Goal: Information Seeking & Learning: Learn about a topic

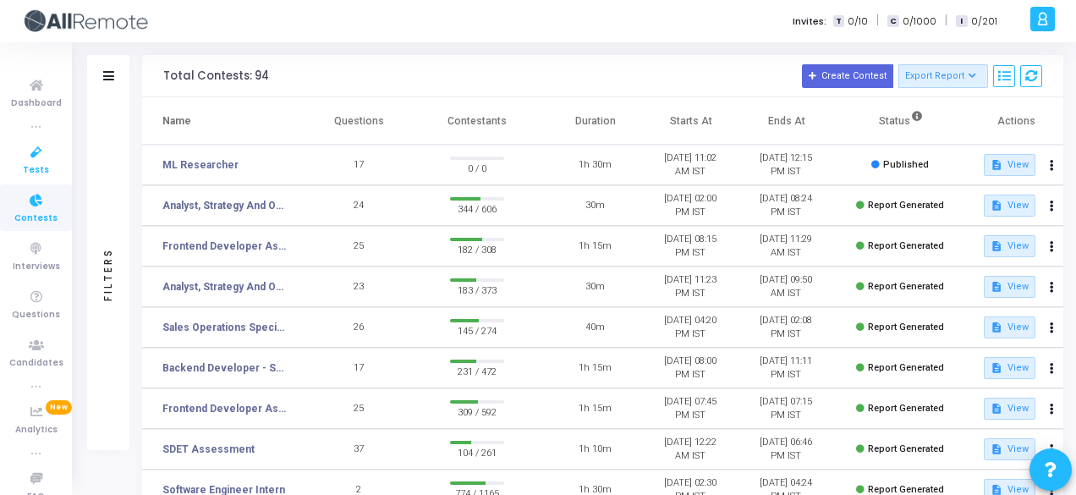
click at [33, 140] on link "Tests" at bounding box center [36, 159] width 72 height 47
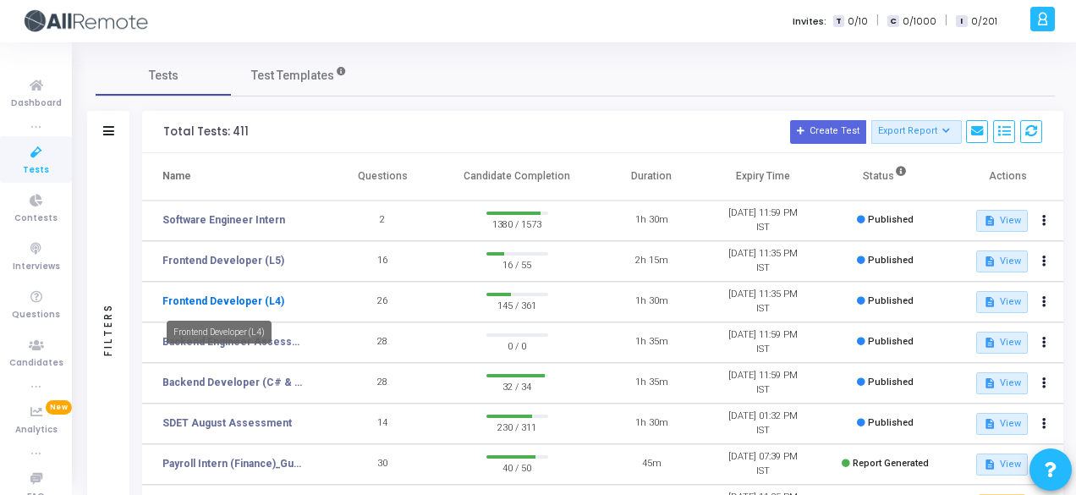
click at [200, 305] on link "Frontend Developer (L4)" at bounding box center [223, 301] width 122 height 15
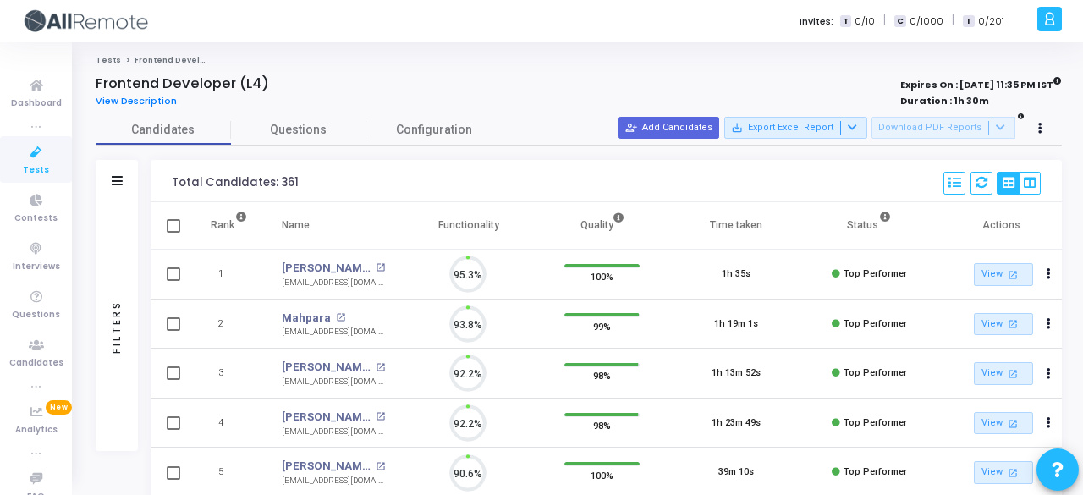
click at [115, 170] on div "Filters" at bounding box center [117, 181] width 42 height 42
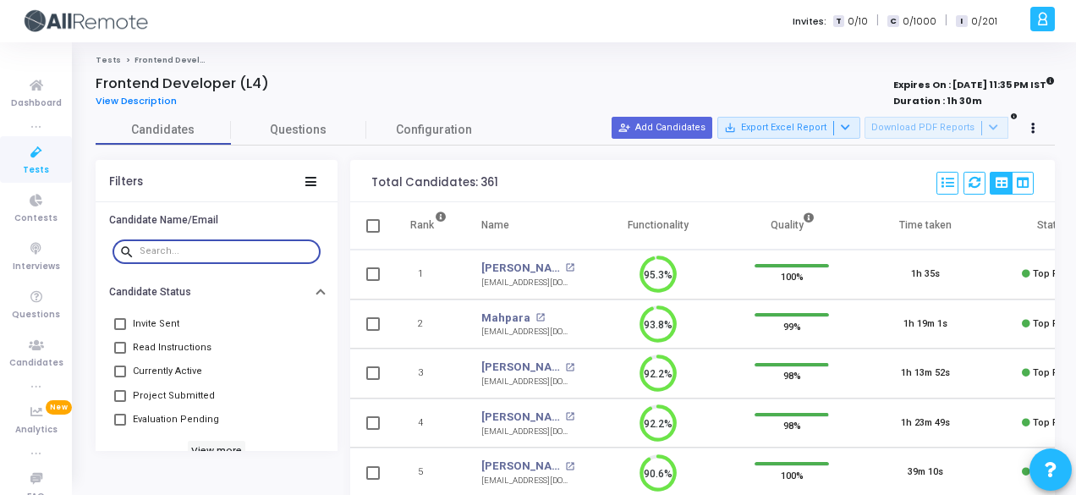
click at [183, 246] on input "text" at bounding box center [227, 251] width 174 height 10
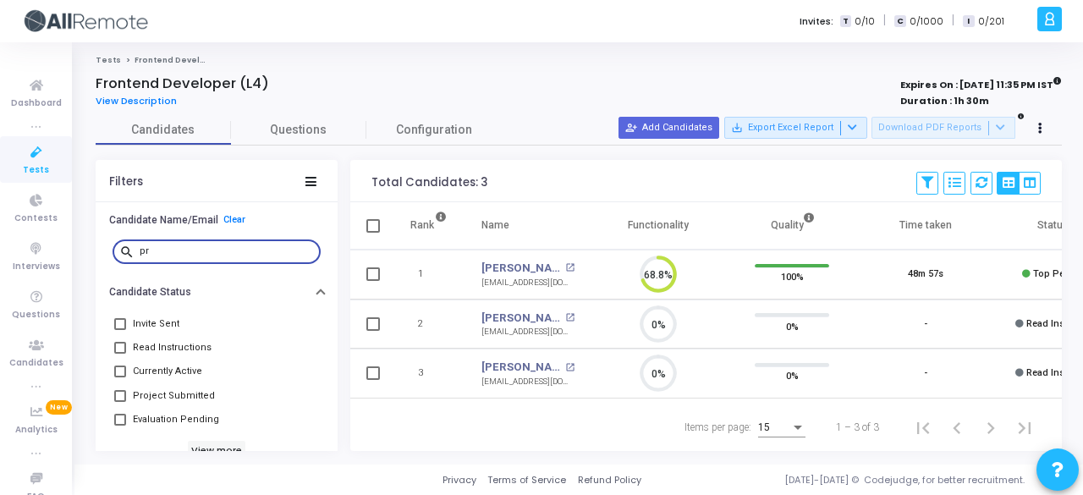
type input "p"
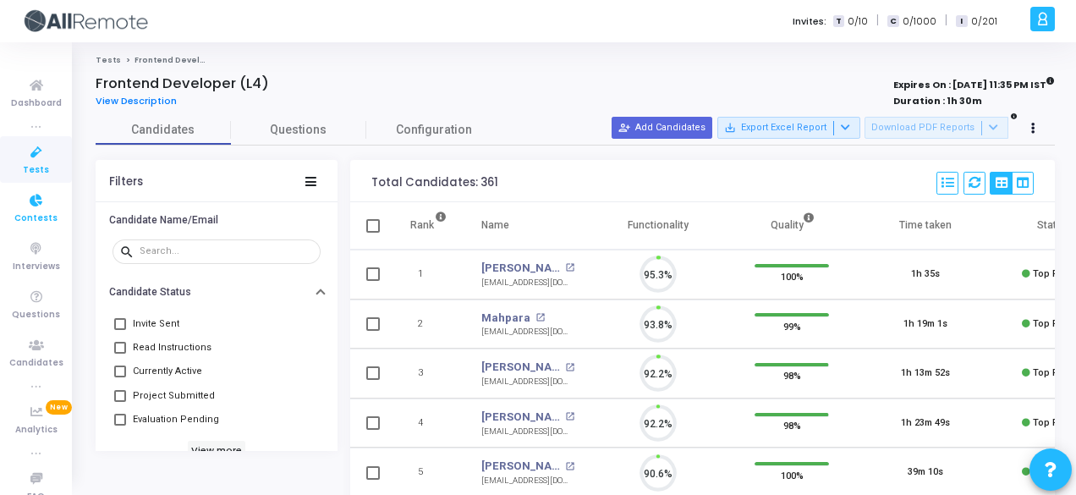
click at [19, 219] on span "Contests" at bounding box center [35, 218] width 43 height 14
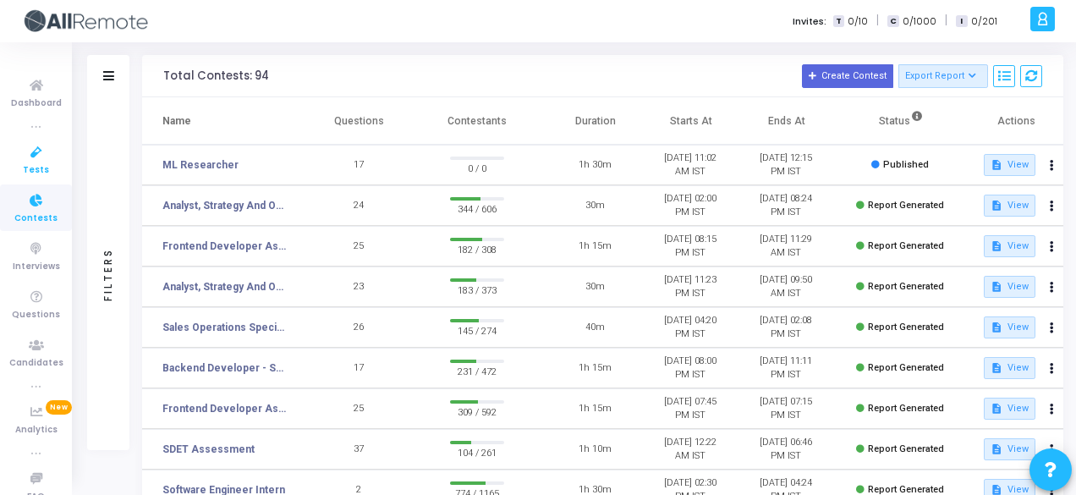
click at [30, 163] on span "Tests" at bounding box center [36, 170] width 26 height 14
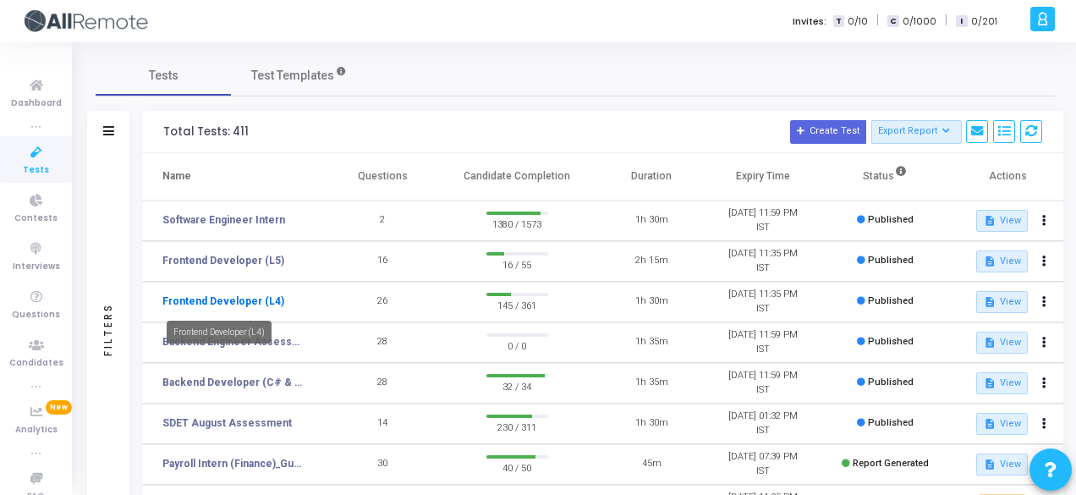
click at [188, 305] on link "Frontend Developer (L4)" at bounding box center [223, 301] width 122 height 15
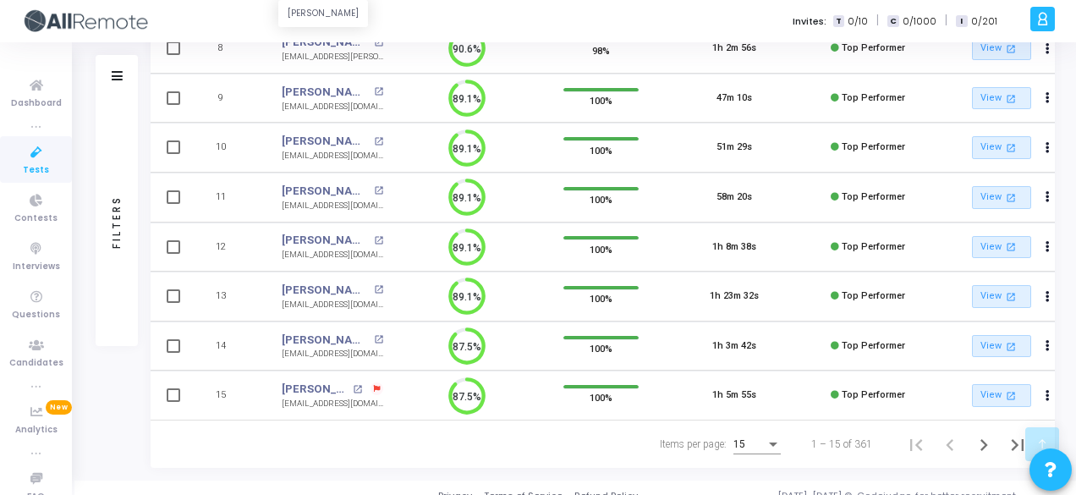
scroll to position [586, 0]
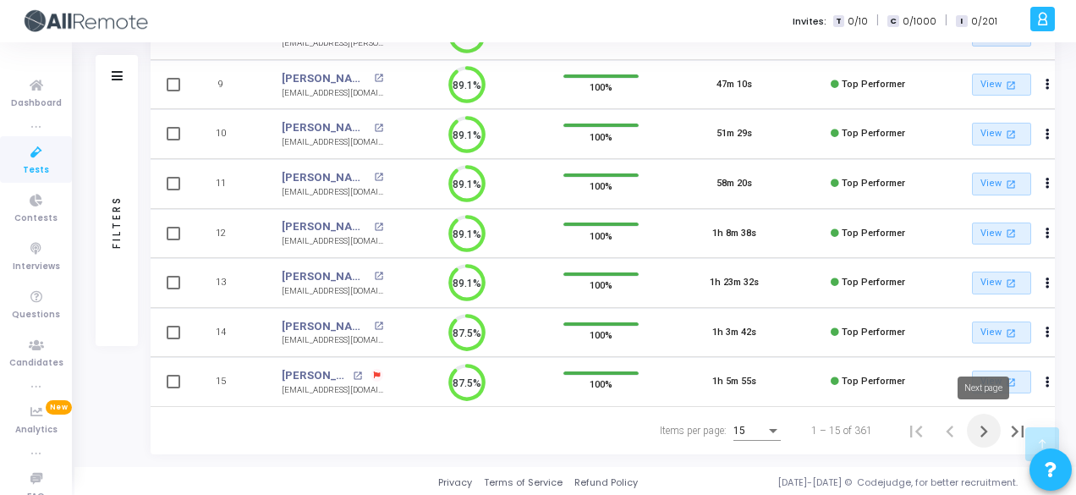
click at [978, 432] on icon "Next page" at bounding box center [984, 432] width 24 height 24
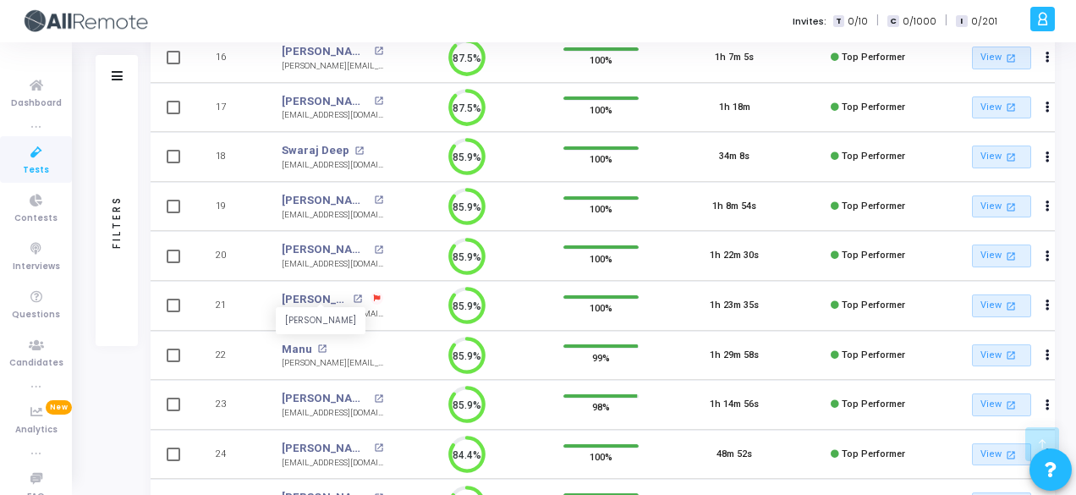
scroll to position [586, 0]
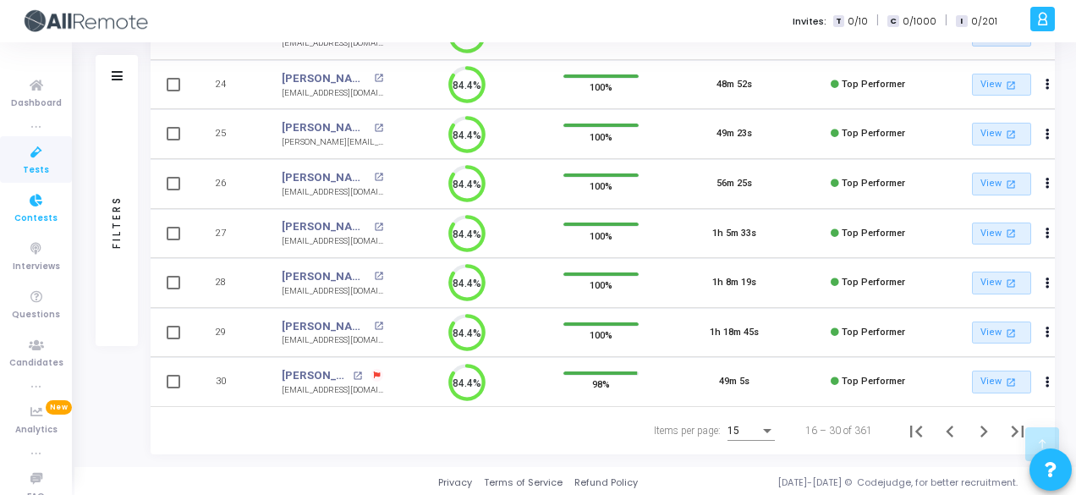
click at [18, 229] on link "Contests" at bounding box center [36, 207] width 72 height 47
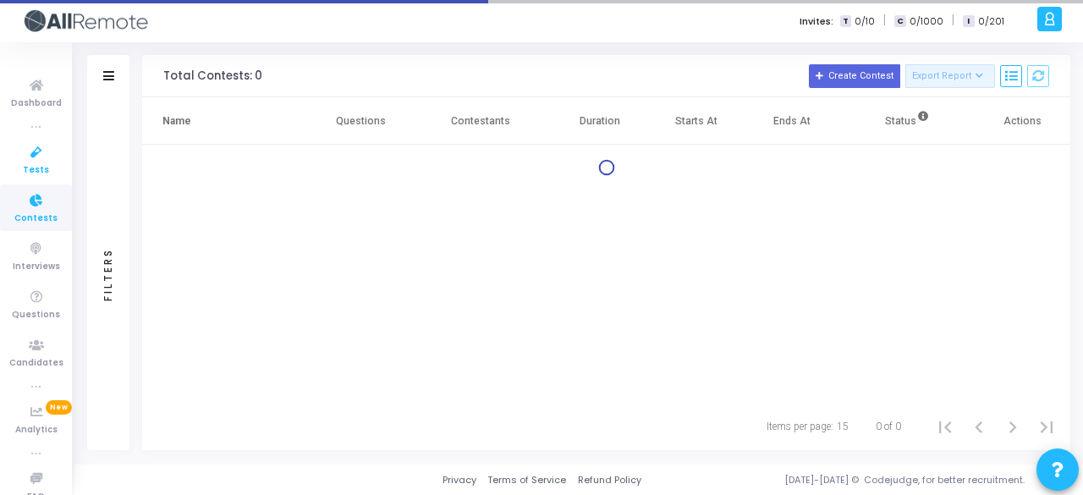
click at [36, 148] on icon at bounding box center [37, 152] width 36 height 21
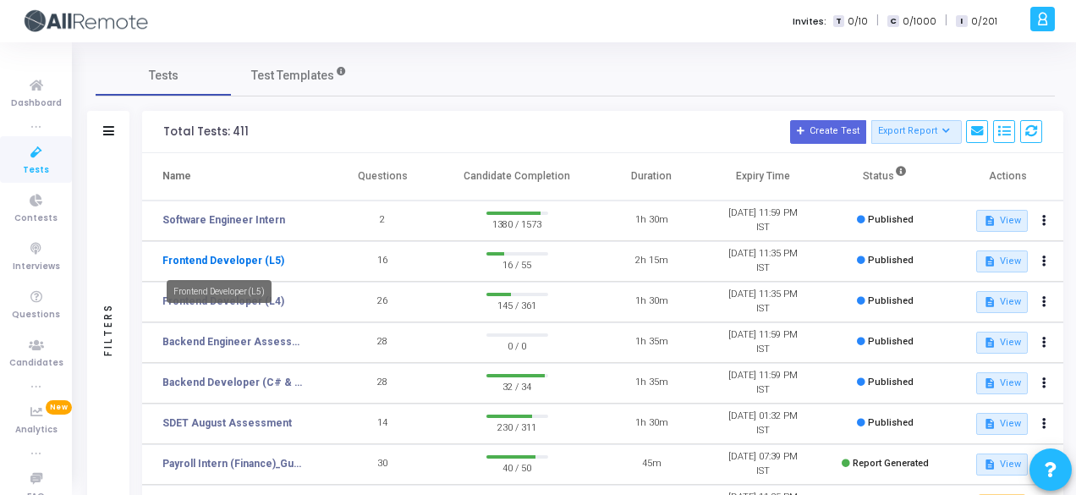
click at [255, 257] on link "Frontend Developer (L5)" at bounding box center [223, 260] width 122 height 15
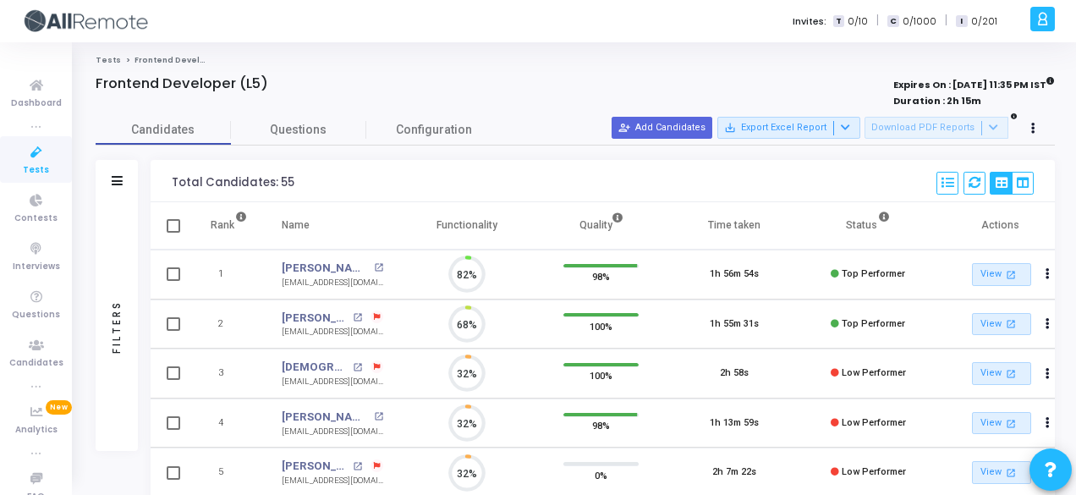
scroll to position [36, 42]
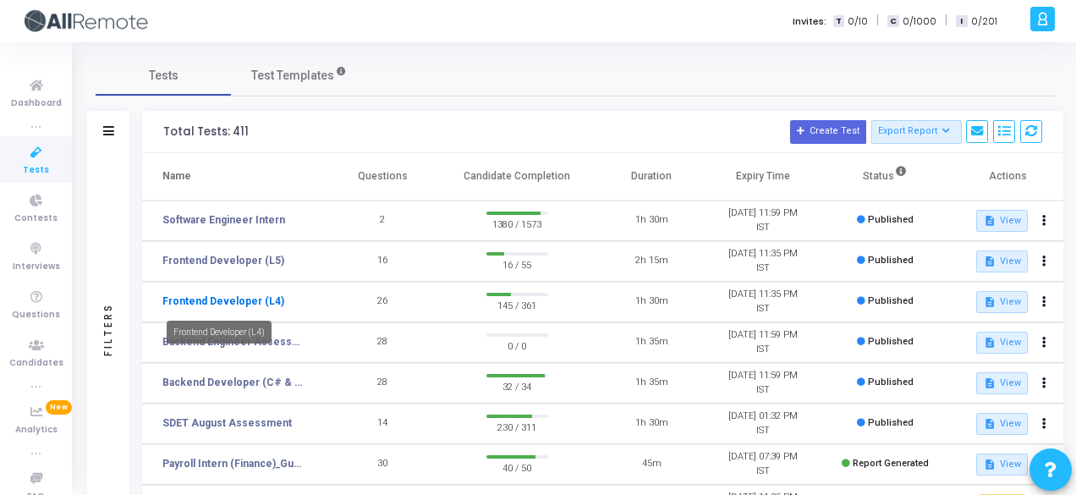
click at [266, 304] on link "Frontend Developer (L4)" at bounding box center [223, 301] width 122 height 15
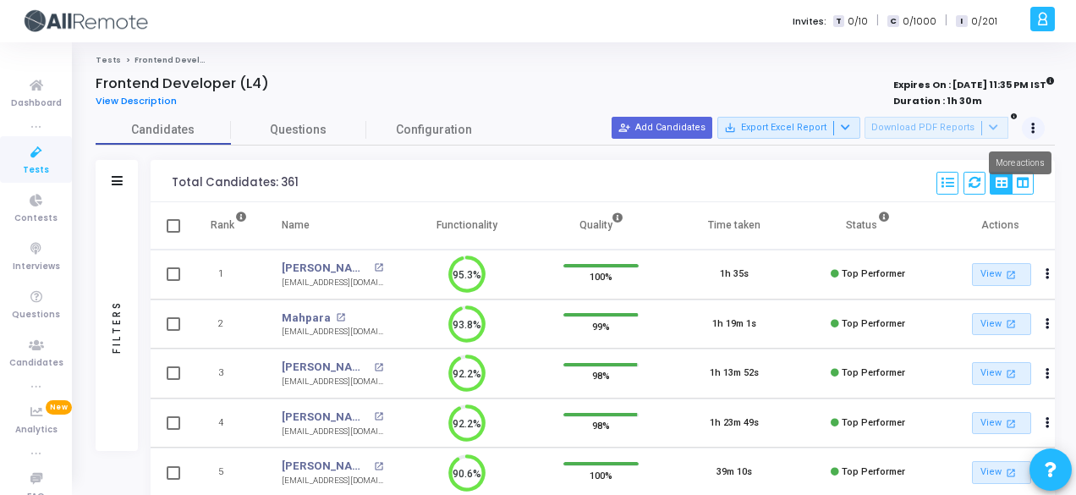
click at [1025, 124] on button at bounding box center [1034, 129] width 24 height 24
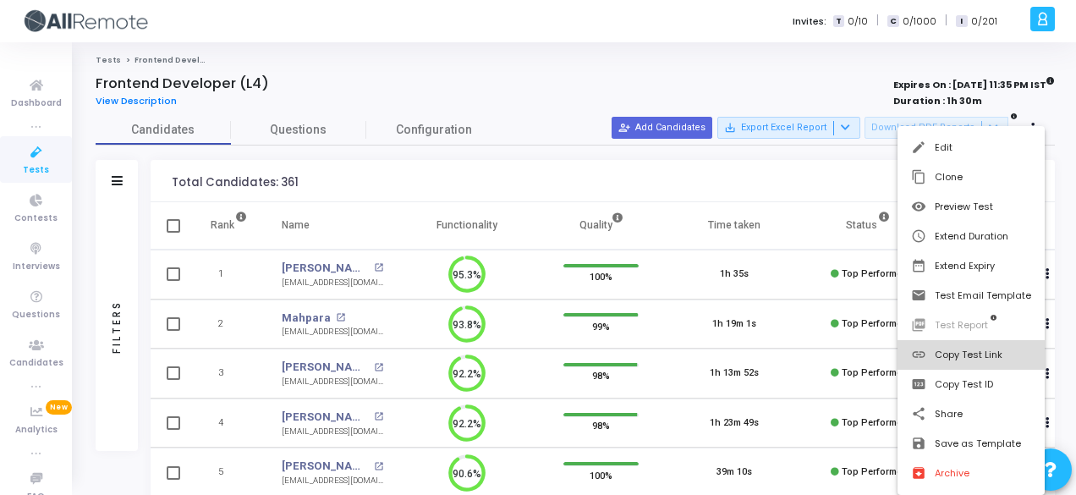
click at [998, 358] on button "link Copy Test Link" at bounding box center [971, 355] width 147 height 30
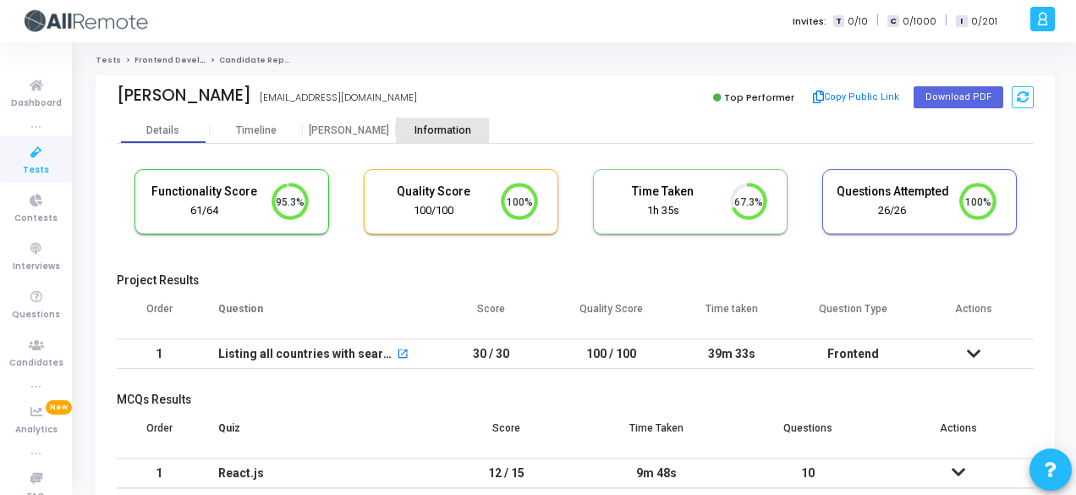
click at [430, 128] on div "Information" at bounding box center [442, 130] width 93 height 13
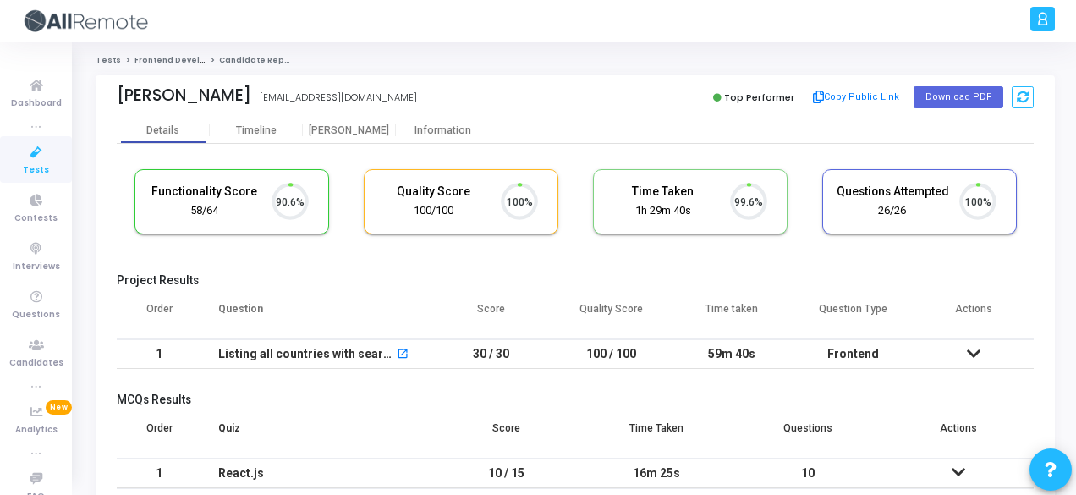
scroll to position [36, 42]
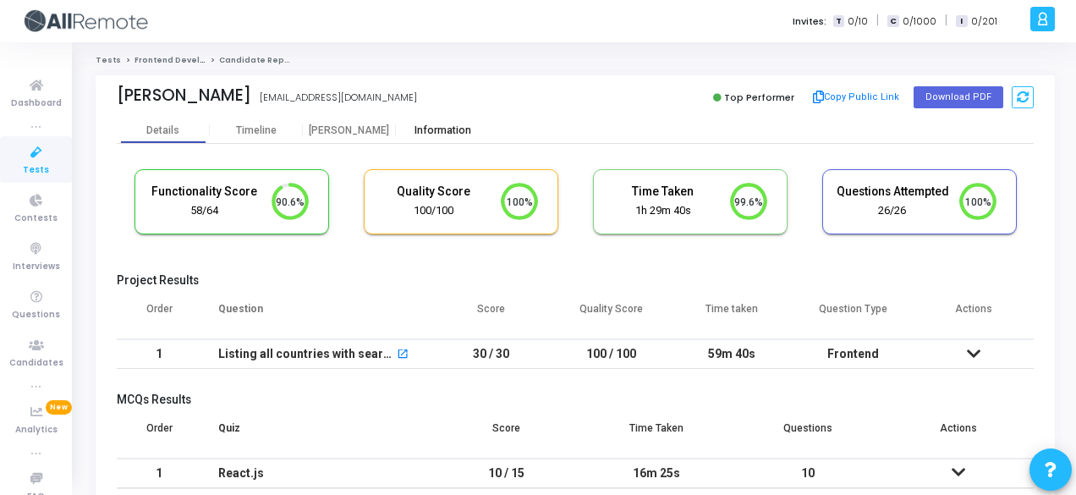
click at [438, 126] on div "Information" at bounding box center [442, 130] width 93 height 13
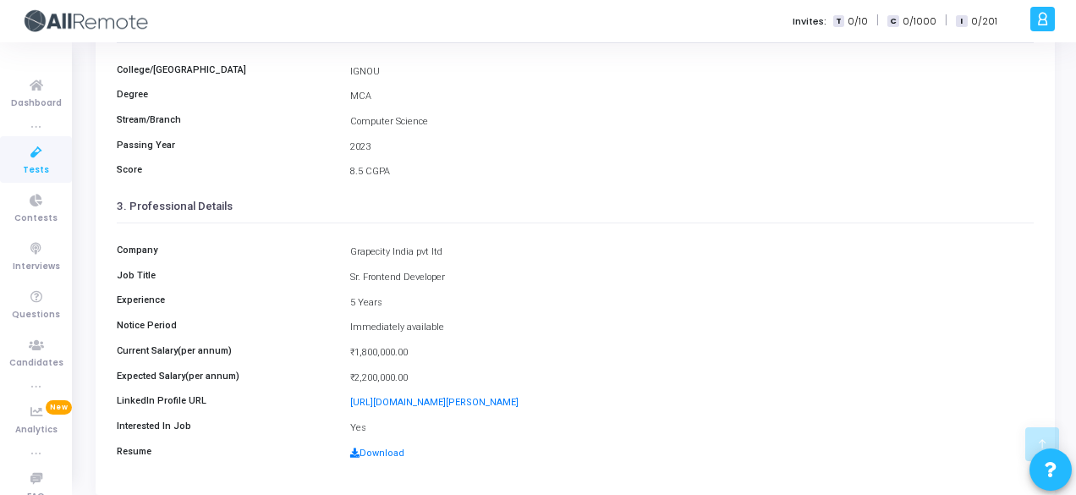
scroll to position [333, 0]
drag, startPoint x: 349, startPoint y: 247, endPoint x: 466, endPoint y: 246, distance: 116.7
click at [466, 246] on div "Grapecity India pvt ltd" at bounding box center [692, 251] width 700 height 14
copy div "Grapecity India pvt ltd"
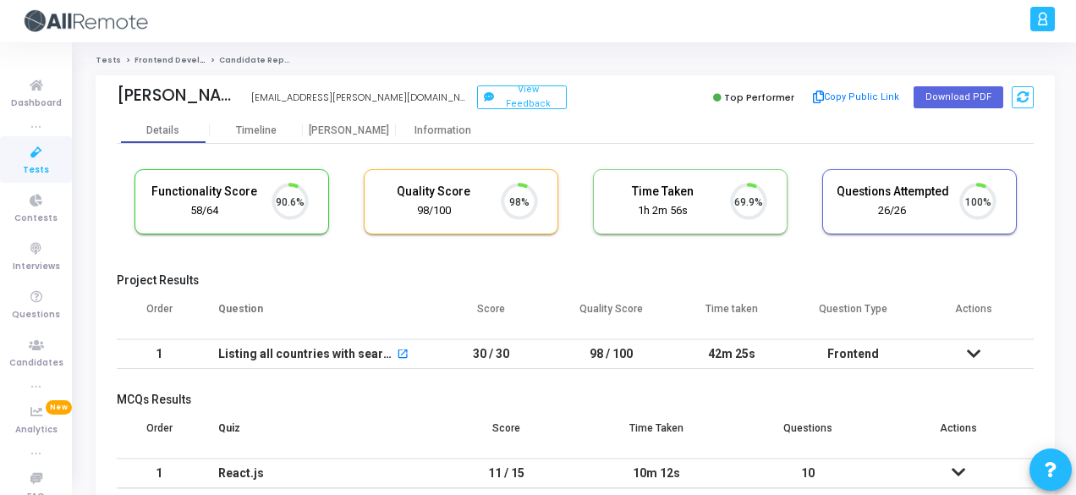
scroll to position [36, 42]
click at [447, 130] on div "Information" at bounding box center [442, 130] width 93 height 13
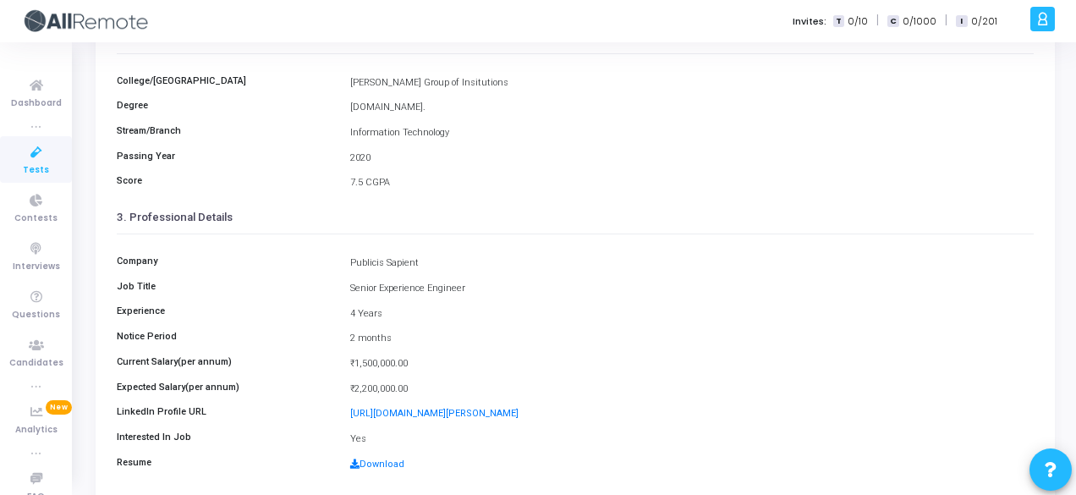
scroll to position [389, 0]
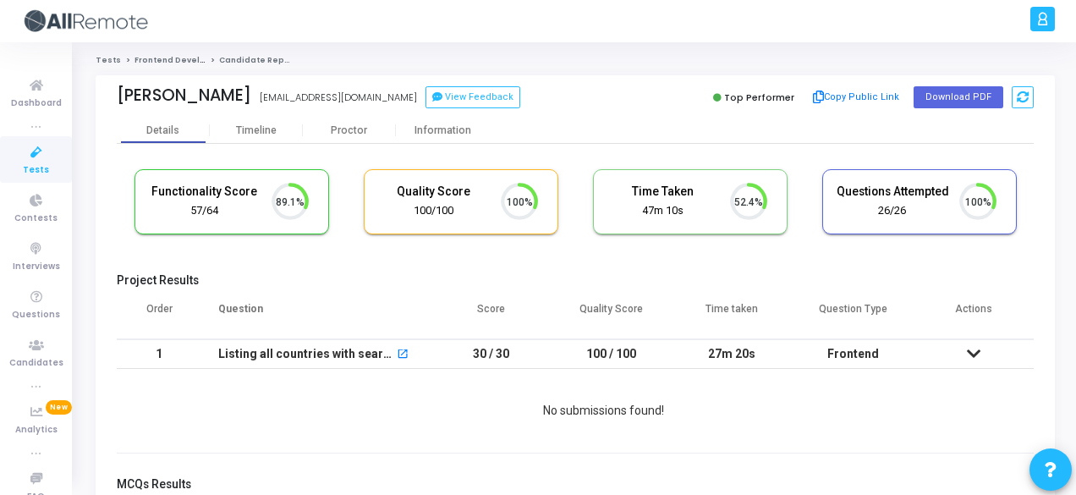
scroll to position [36, 42]
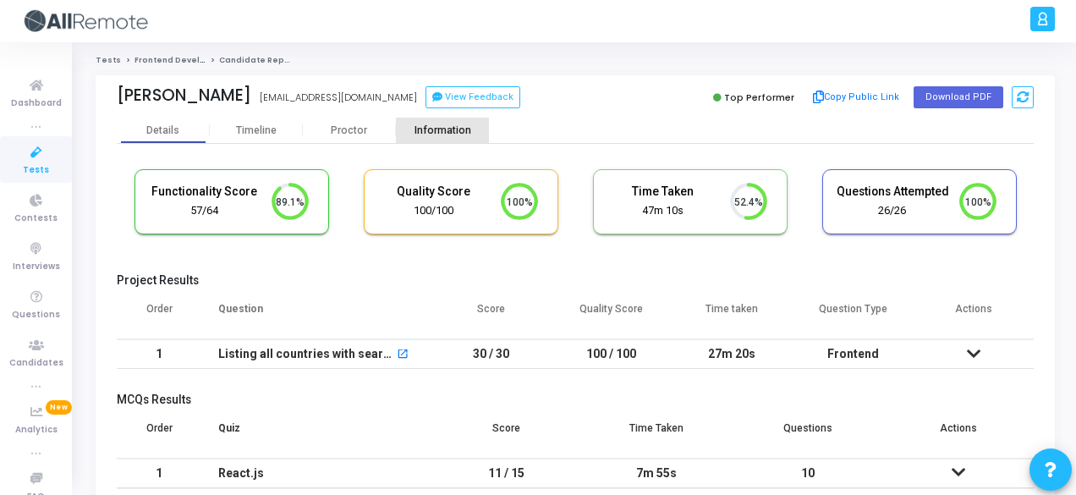
click at [465, 136] on div "Information" at bounding box center [442, 130] width 93 height 25
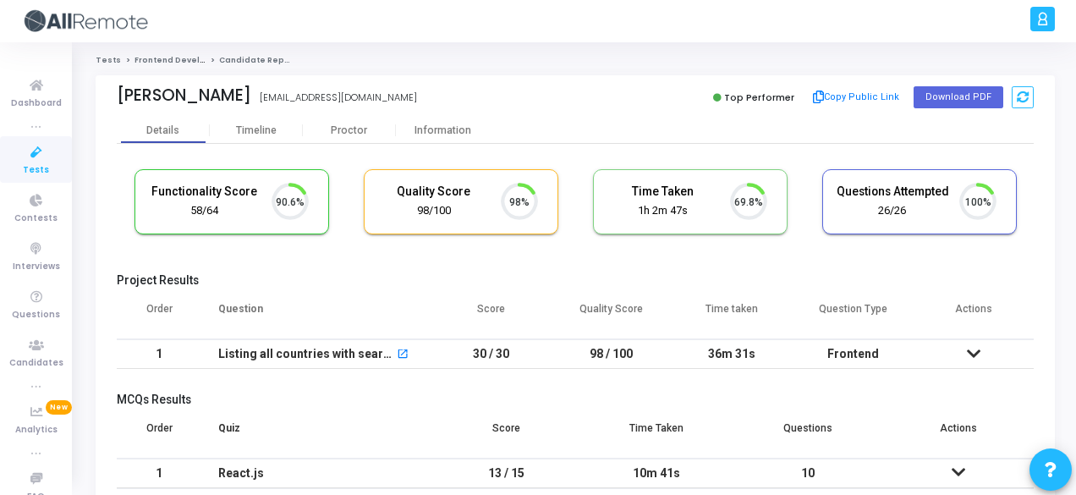
scroll to position [36, 42]
click at [459, 139] on div "Information" at bounding box center [442, 130] width 93 height 25
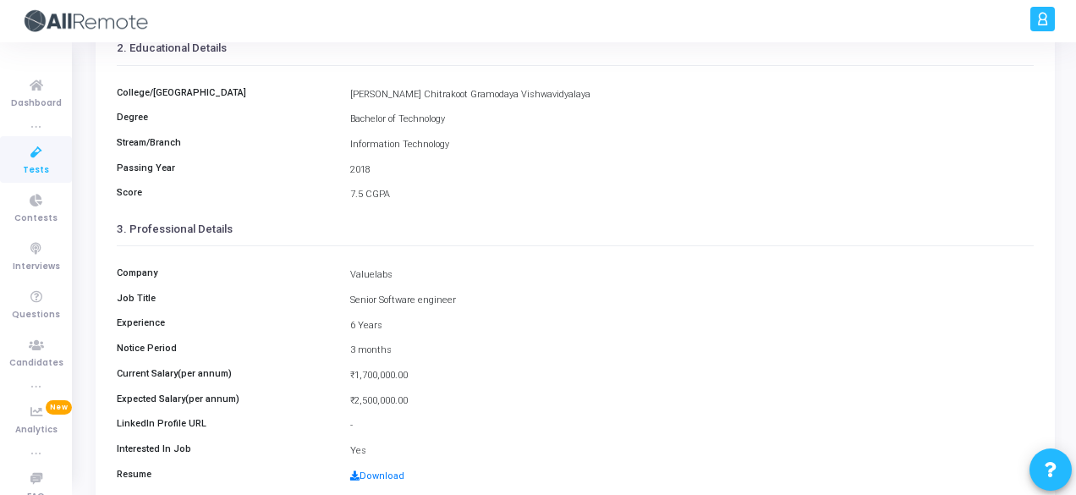
scroll to position [389, 0]
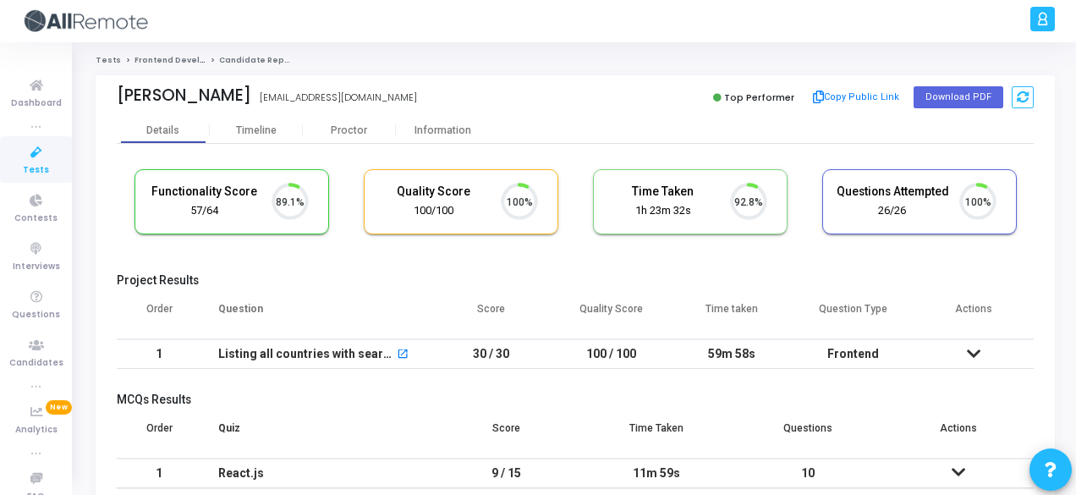
scroll to position [36, 42]
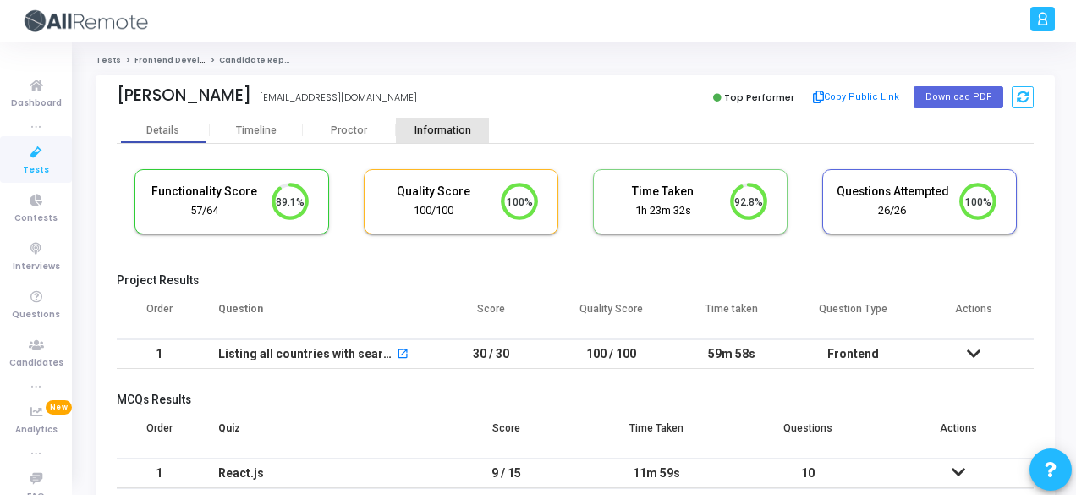
click at [444, 140] on div "Information" at bounding box center [442, 130] width 93 height 25
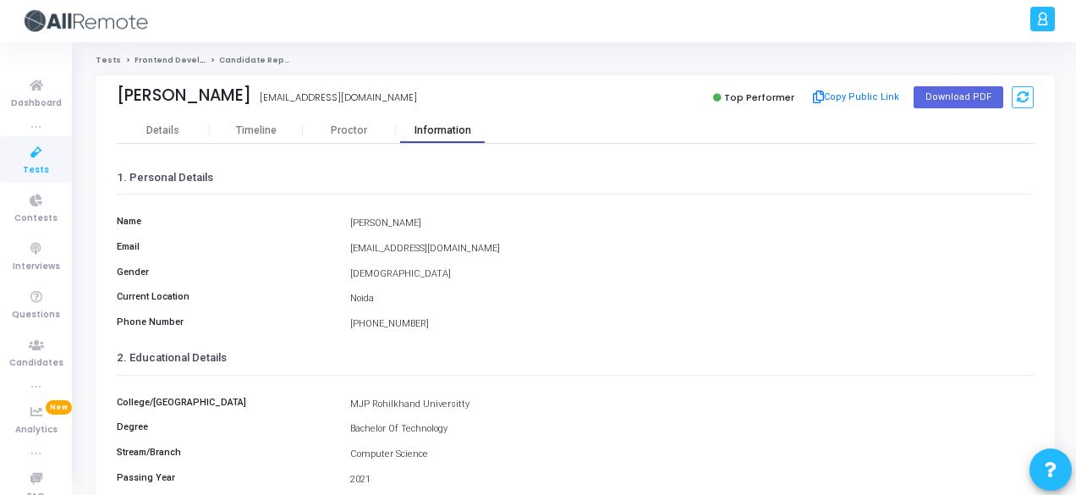
scroll to position [389, 0]
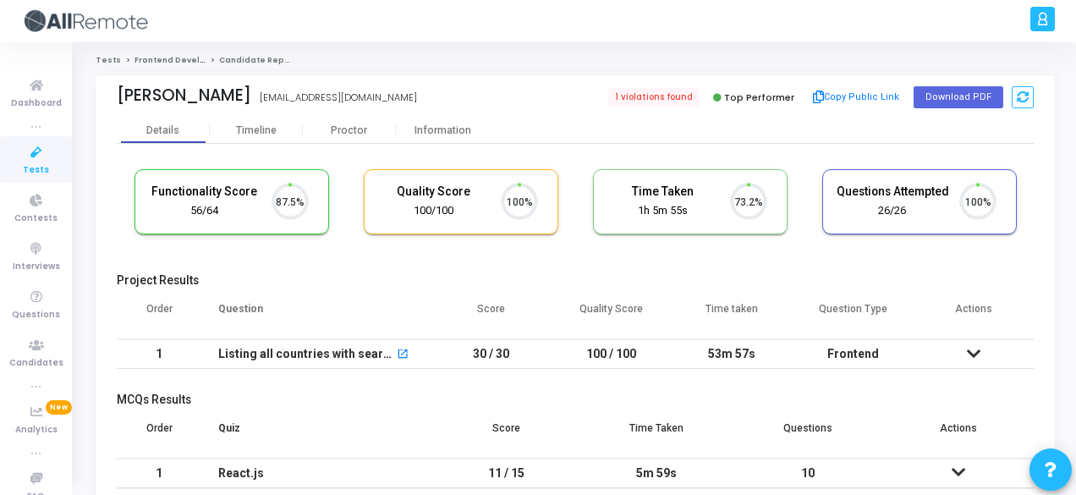
scroll to position [36, 42]
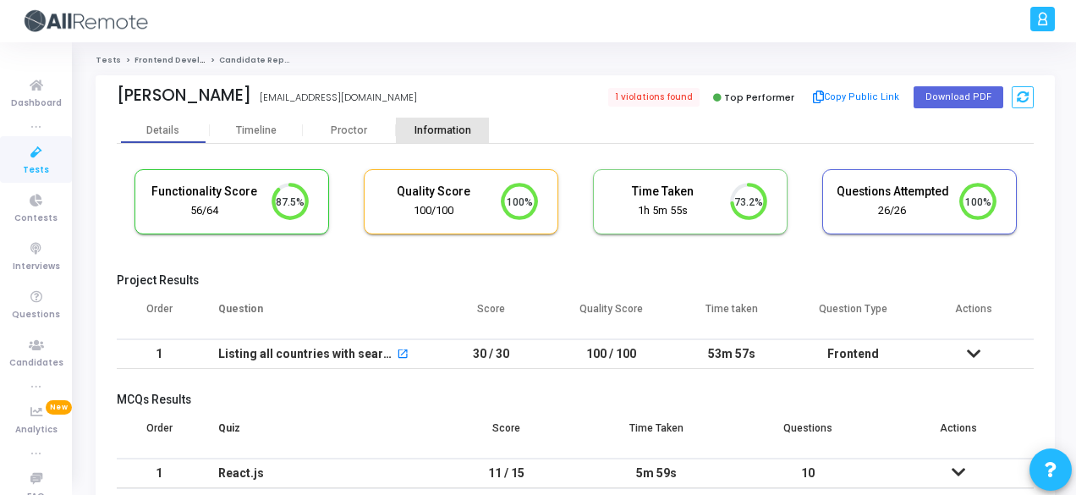
click at [455, 129] on div "Information" at bounding box center [442, 130] width 93 height 13
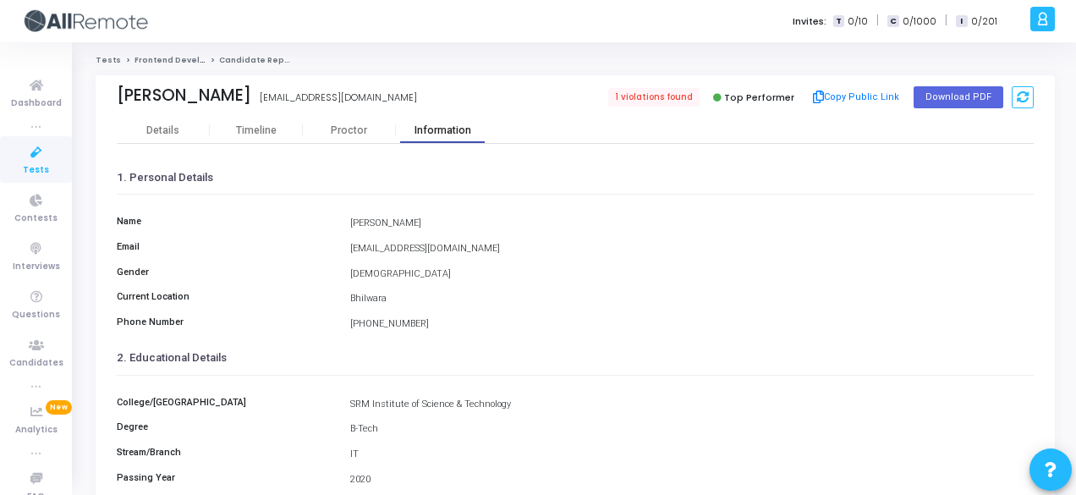
scroll to position [389, 0]
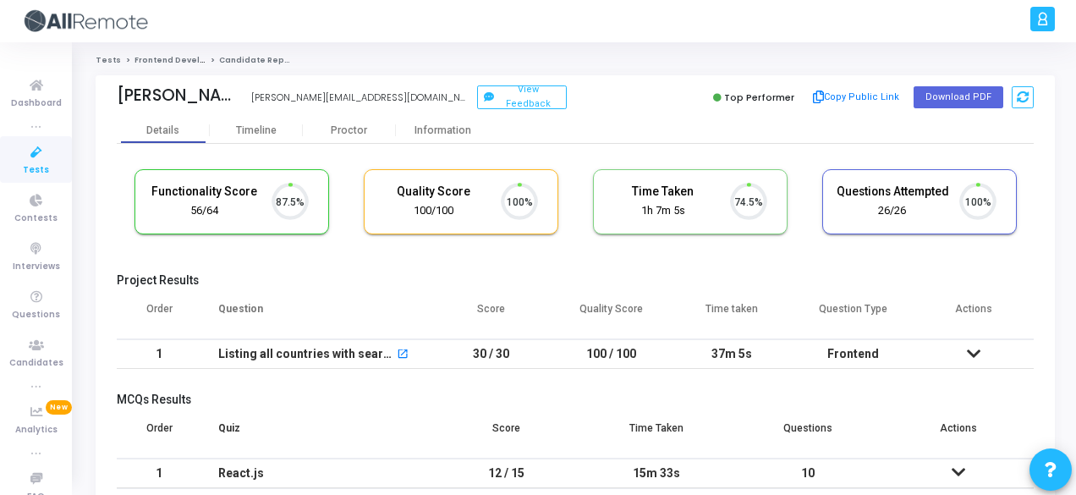
scroll to position [36, 42]
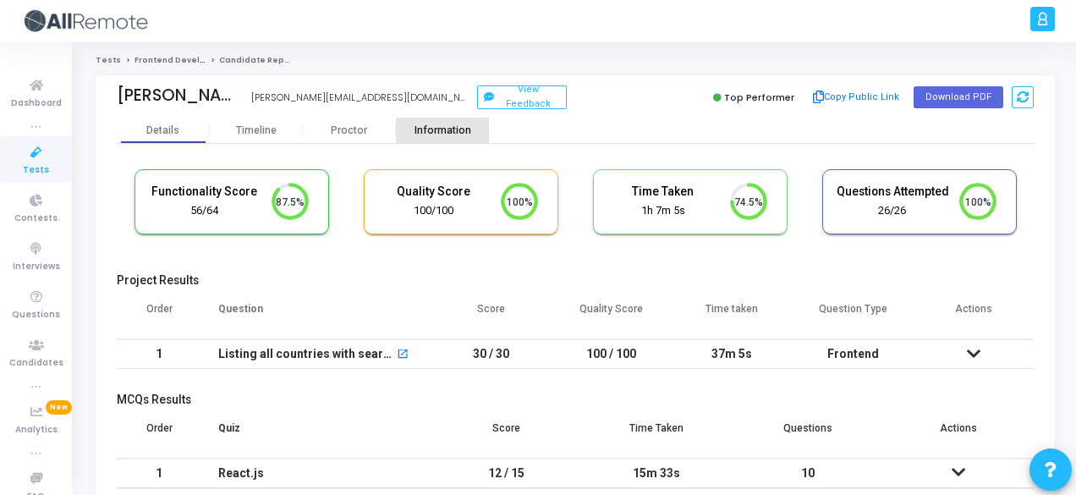
click at [444, 135] on div "Information" at bounding box center [442, 130] width 93 height 13
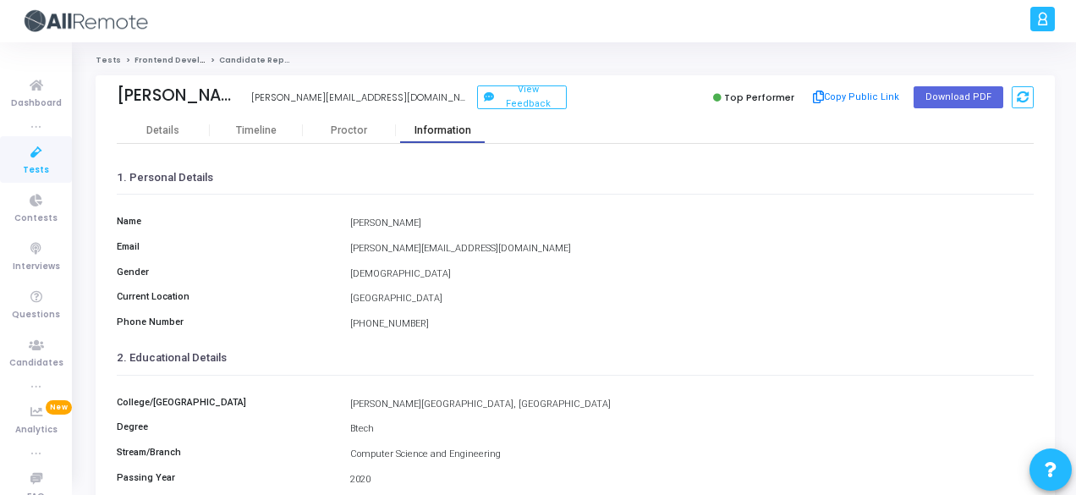
scroll to position [389, 0]
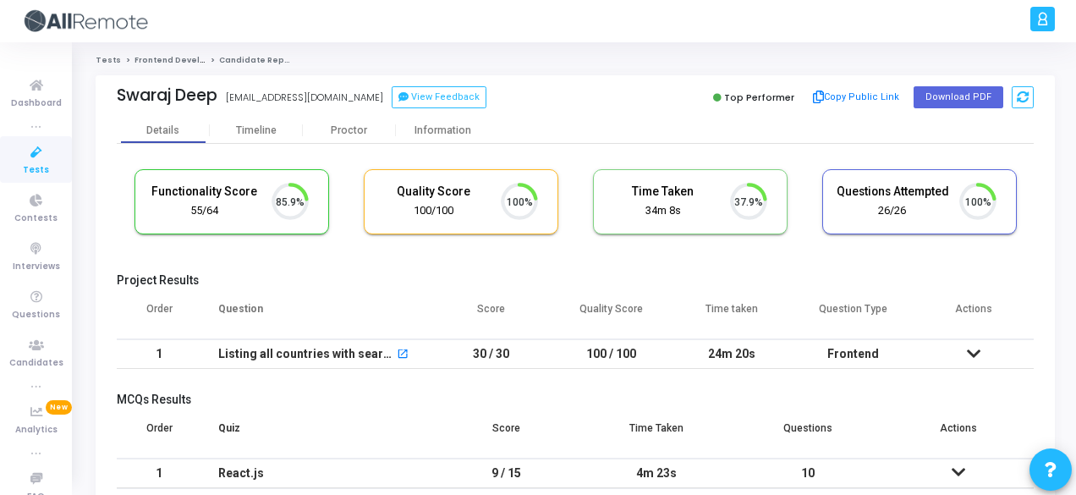
scroll to position [36, 42]
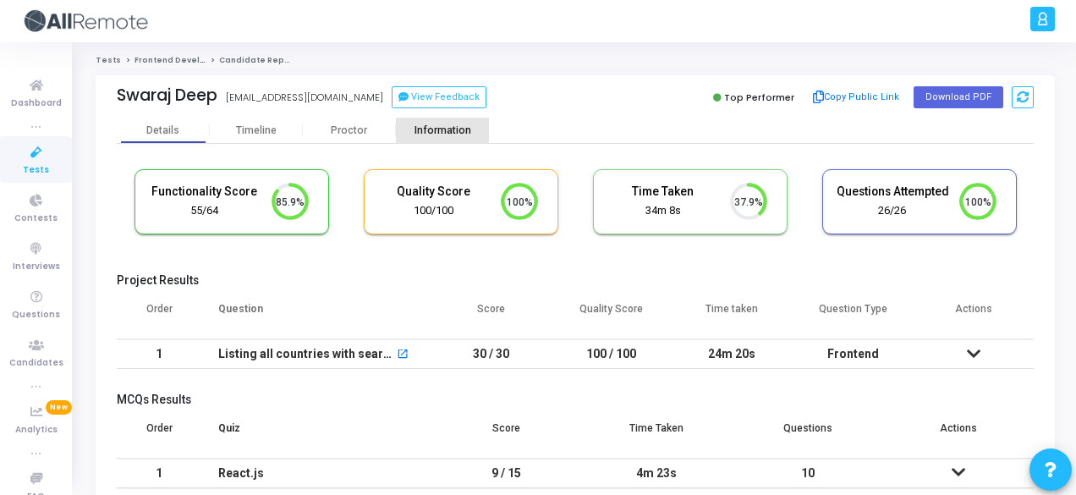
click at [450, 133] on div "Information" at bounding box center [442, 130] width 93 height 13
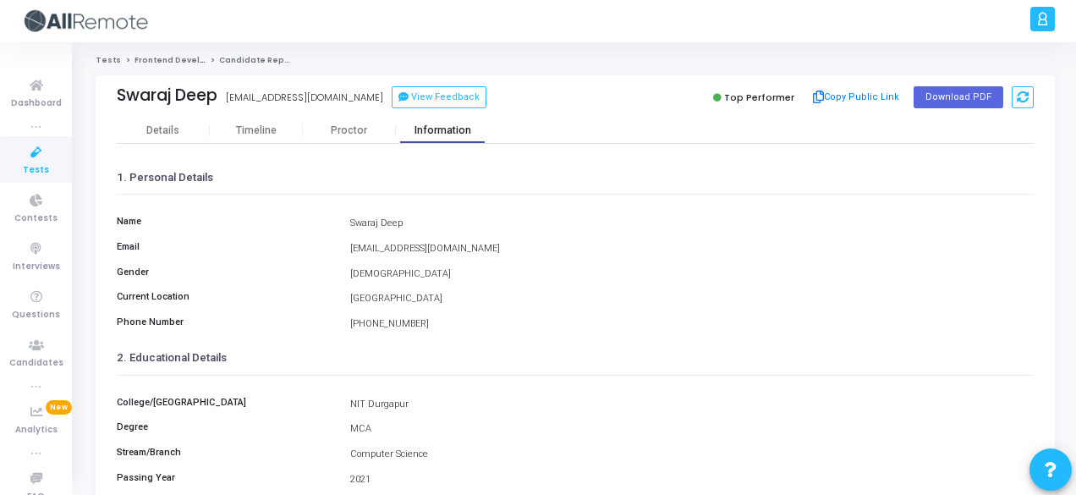
scroll to position [389, 0]
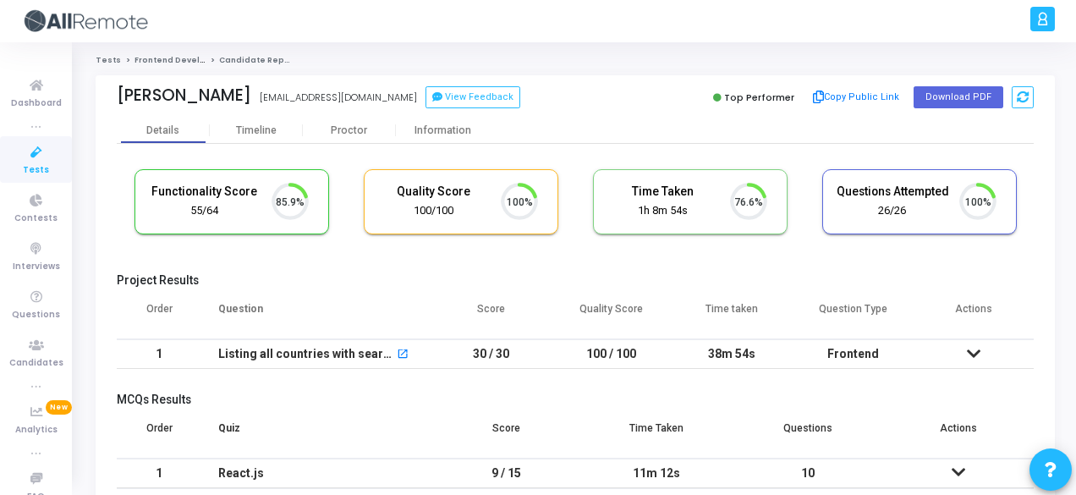
scroll to position [36, 42]
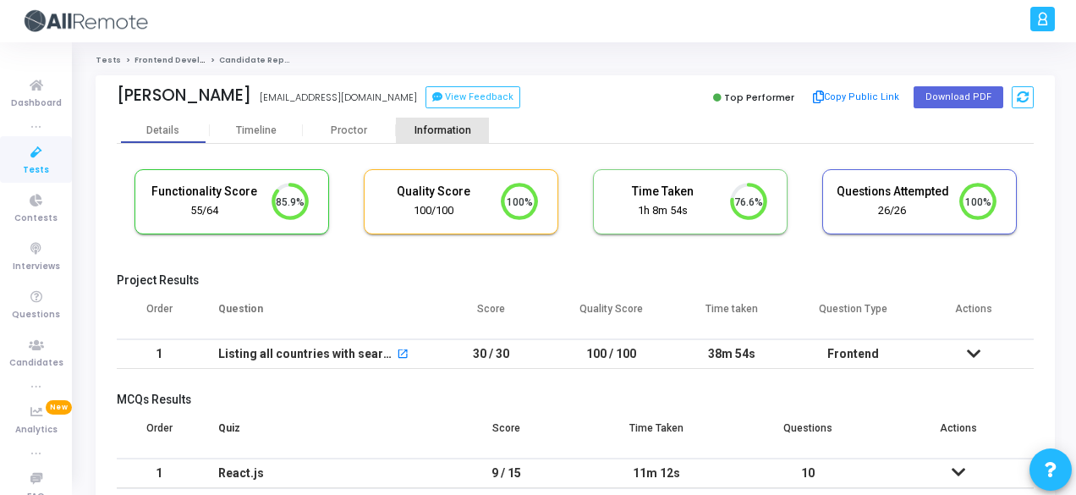
click at [433, 121] on div "Information" at bounding box center [442, 130] width 93 height 25
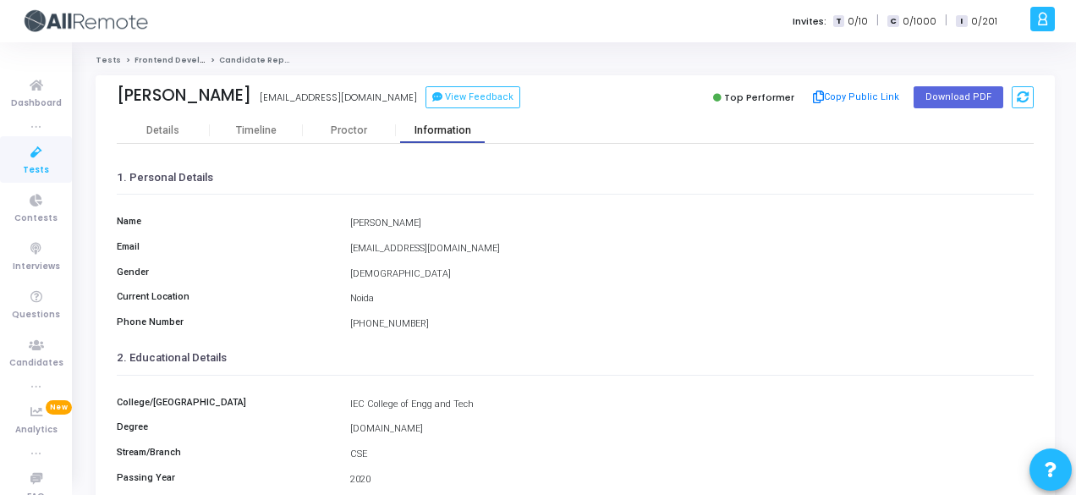
scroll to position [389, 0]
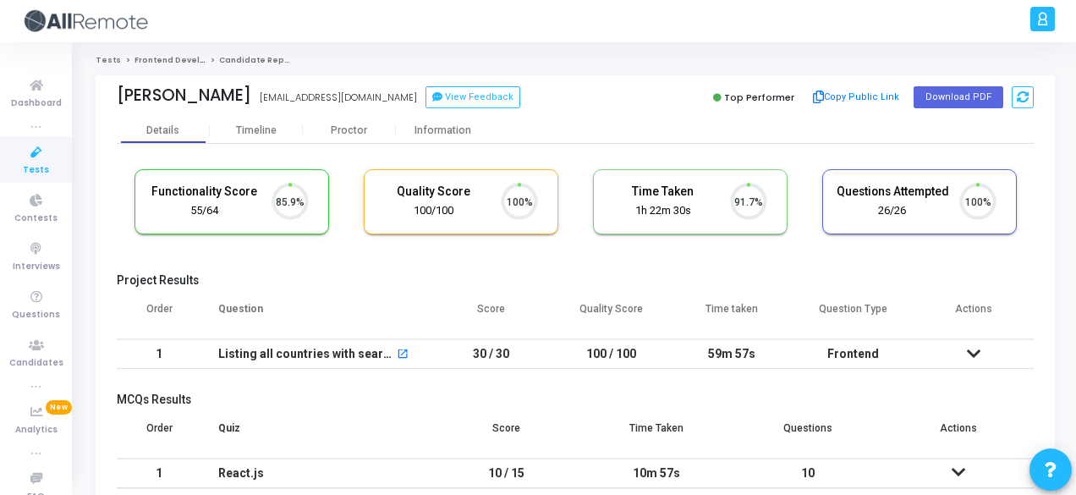
scroll to position [36, 42]
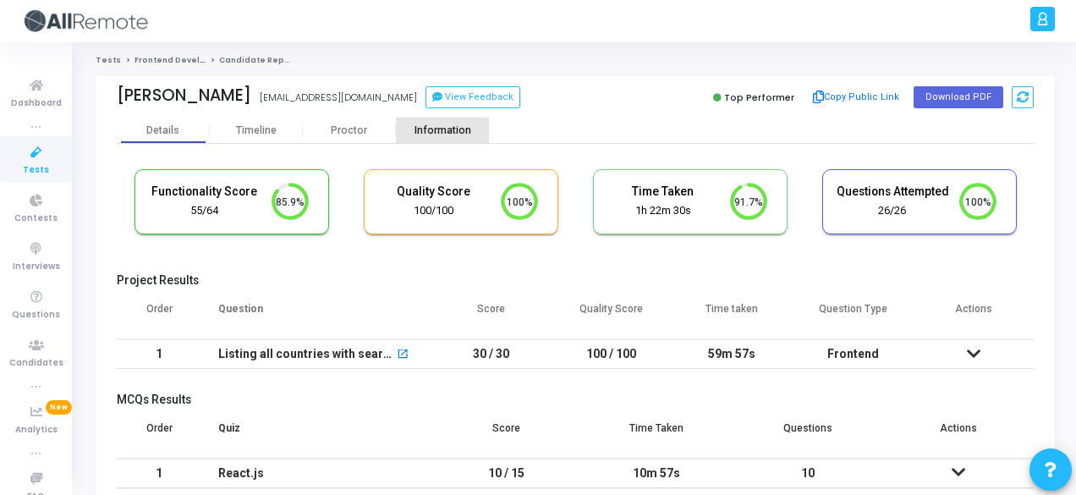
click at [431, 124] on div "Information" at bounding box center [442, 130] width 93 height 13
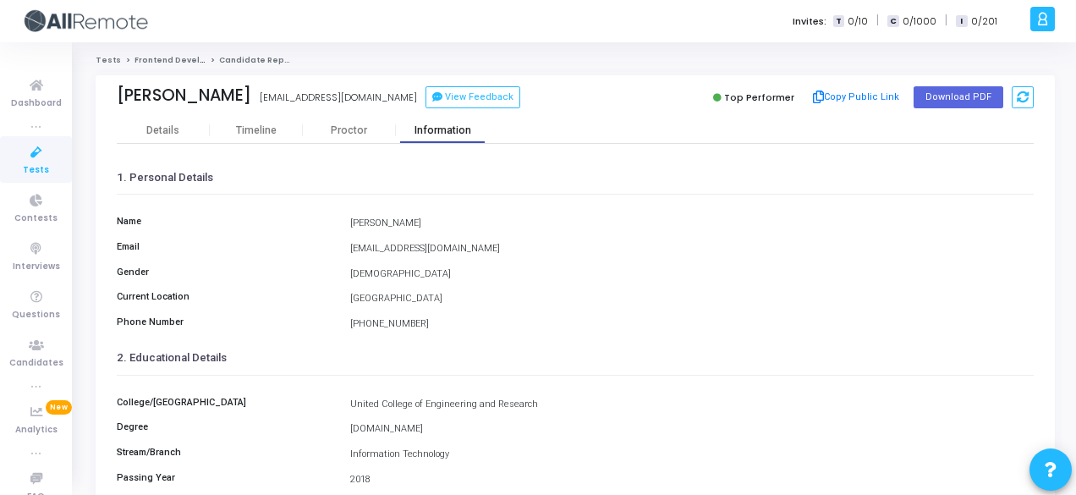
scroll to position [389, 0]
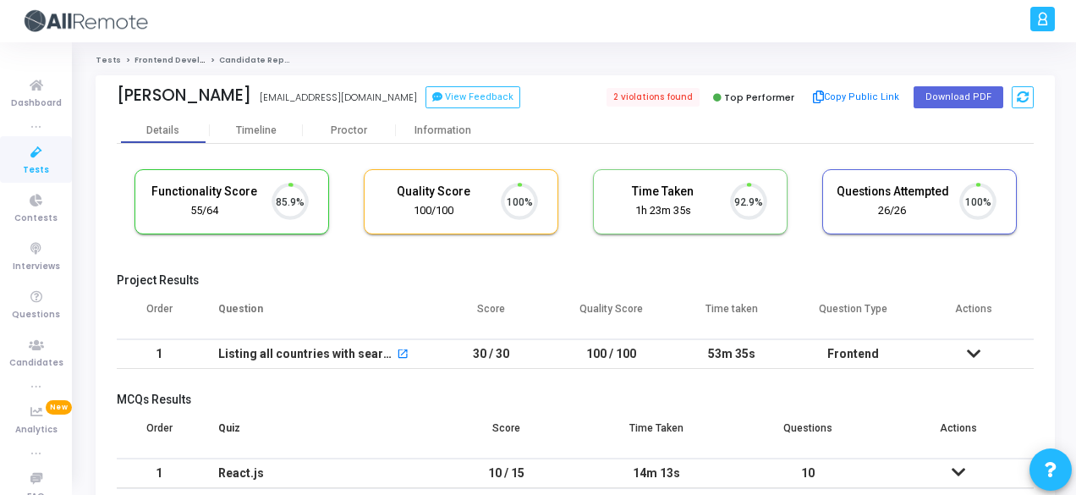
scroll to position [36, 42]
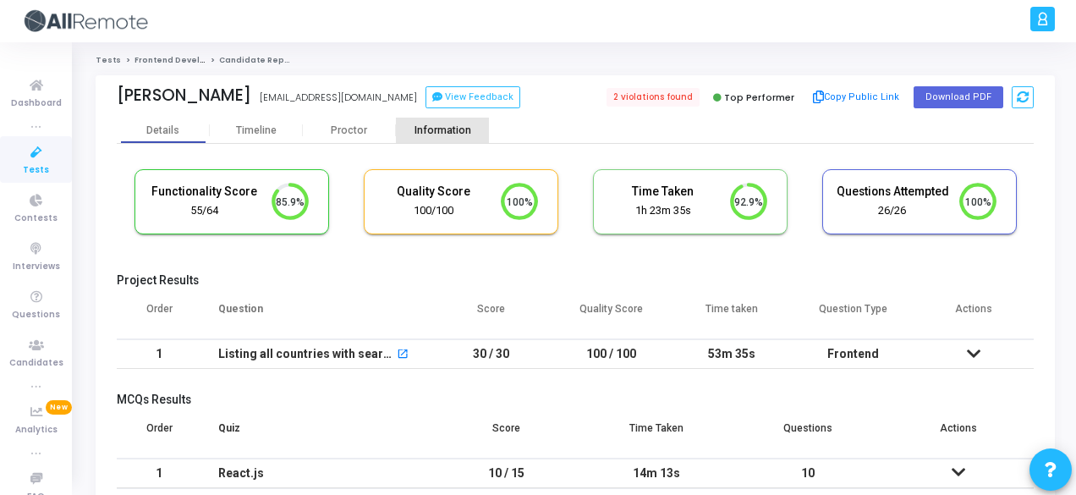
click at [460, 129] on div "Information" at bounding box center [442, 130] width 93 height 13
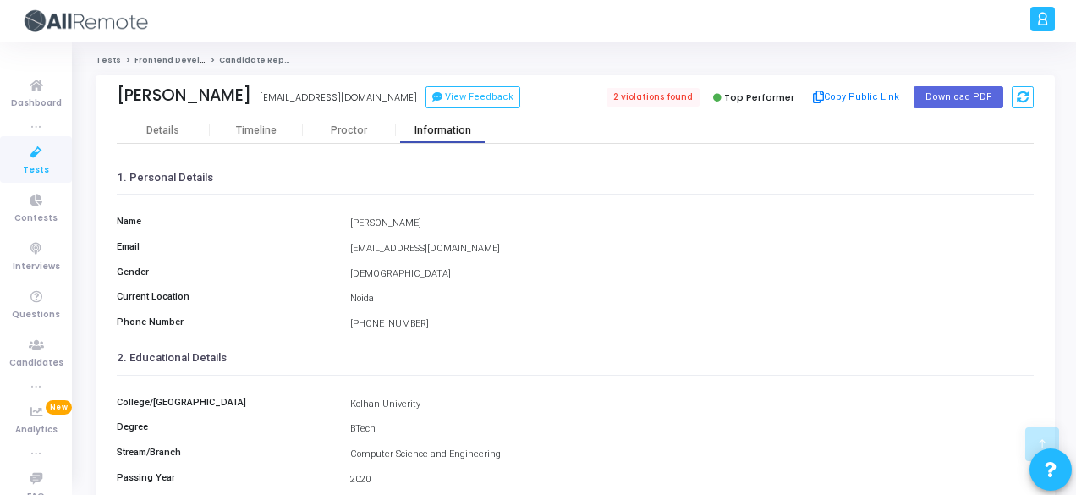
scroll to position [389, 0]
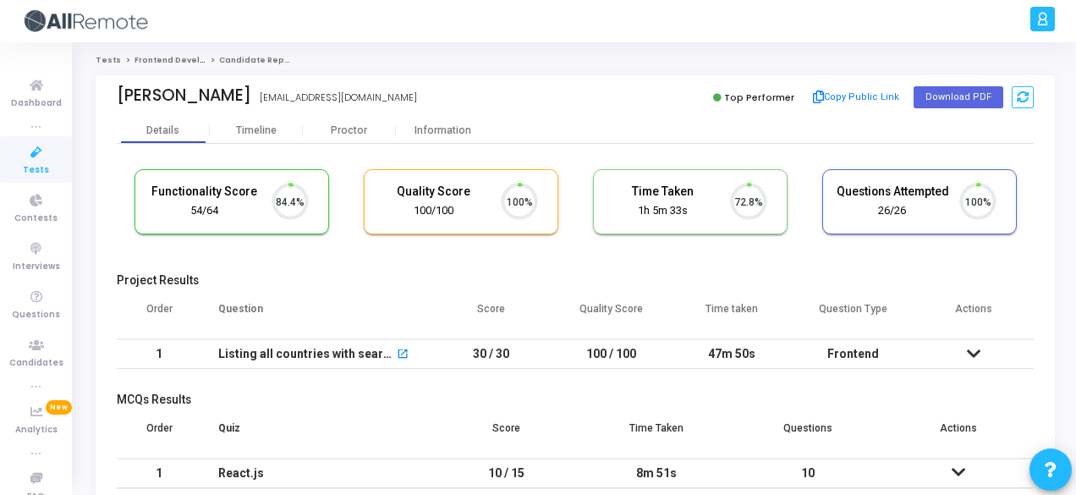
scroll to position [36, 42]
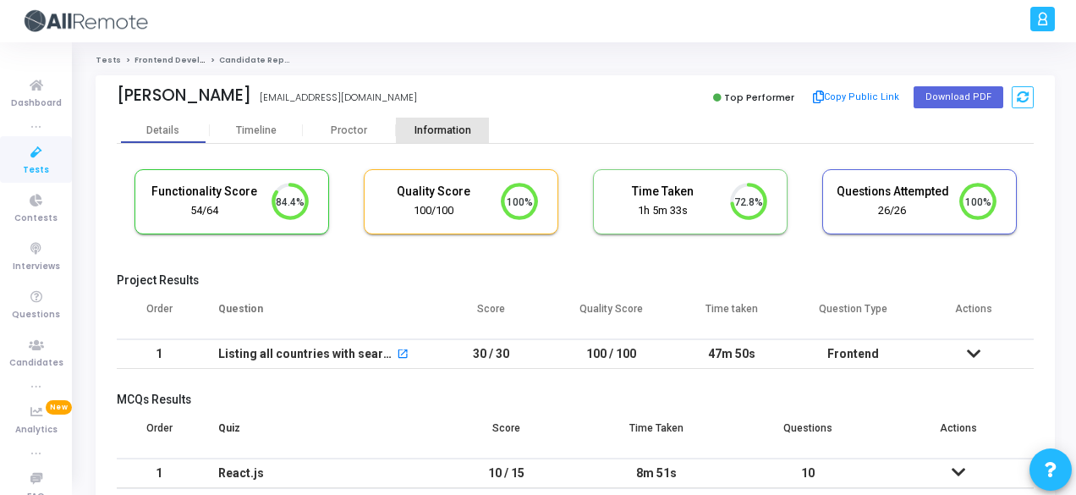
click at [447, 127] on div "Information" at bounding box center [442, 130] width 93 height 13
